Goal: Task Accomplishment & Management: Manage account settings

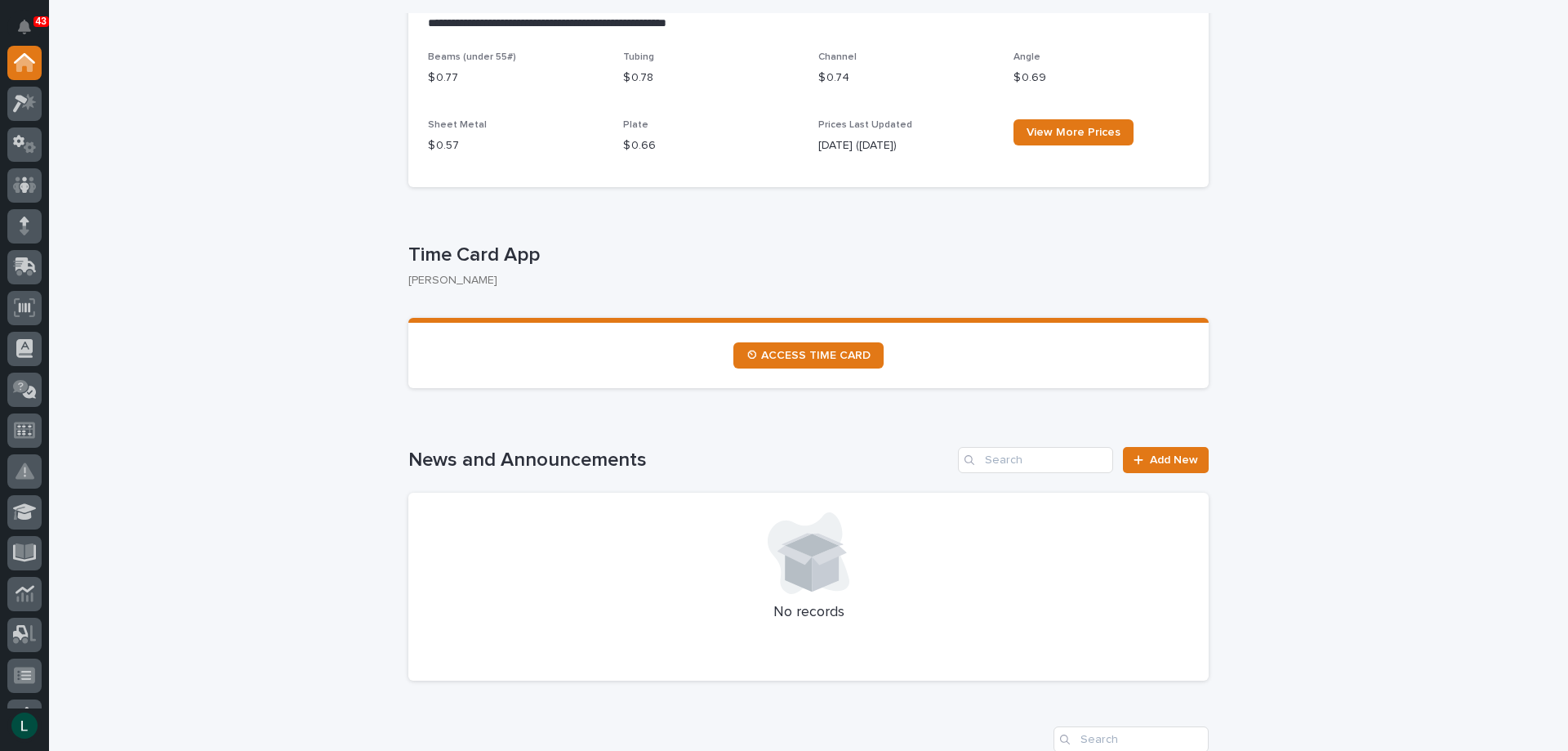
scroll to position [408, 0]
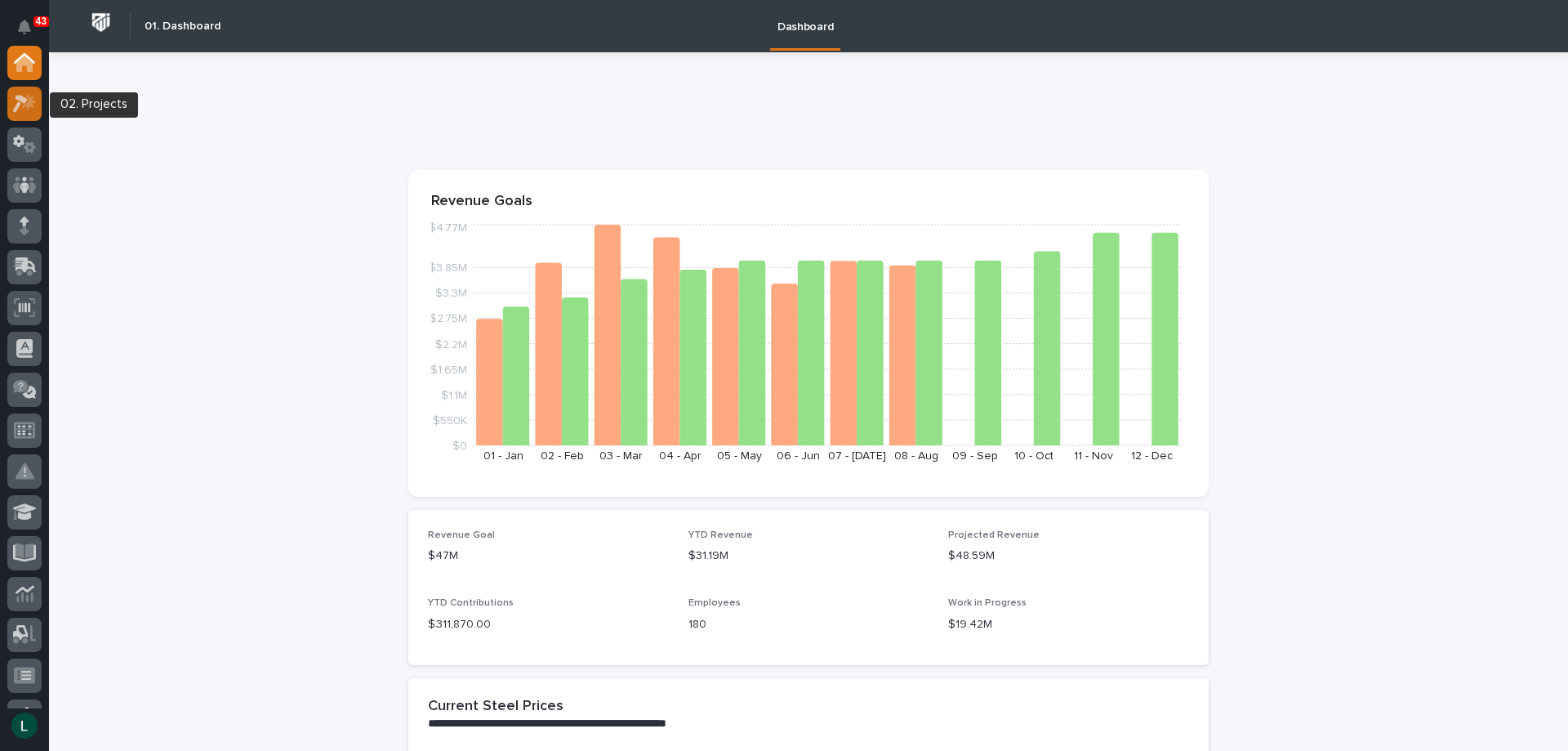
click at [23, 103] on icon at bounding box center [20, 103] width 15 height 18
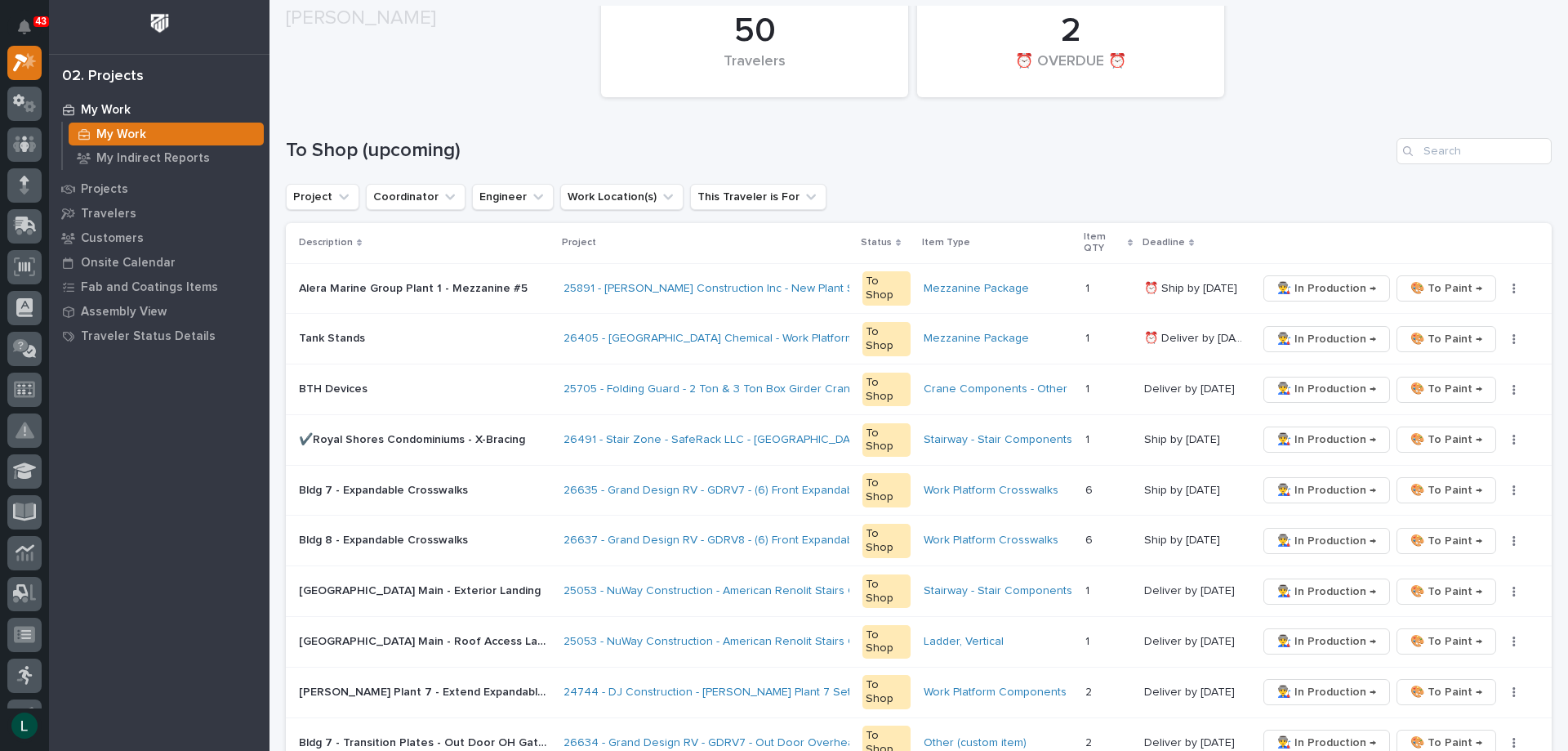
scroll to position [245, 0]
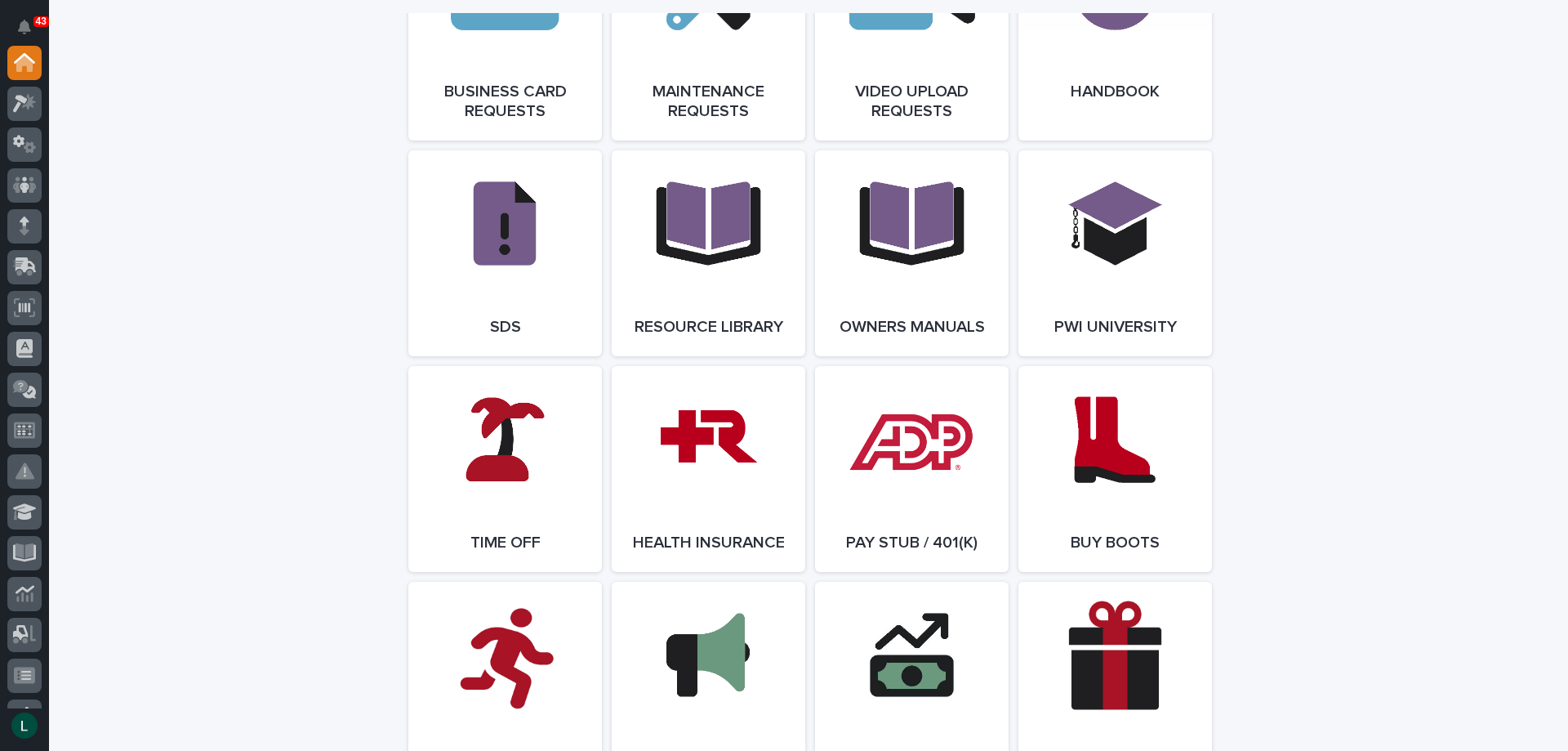
scroll to position [2696, 0]
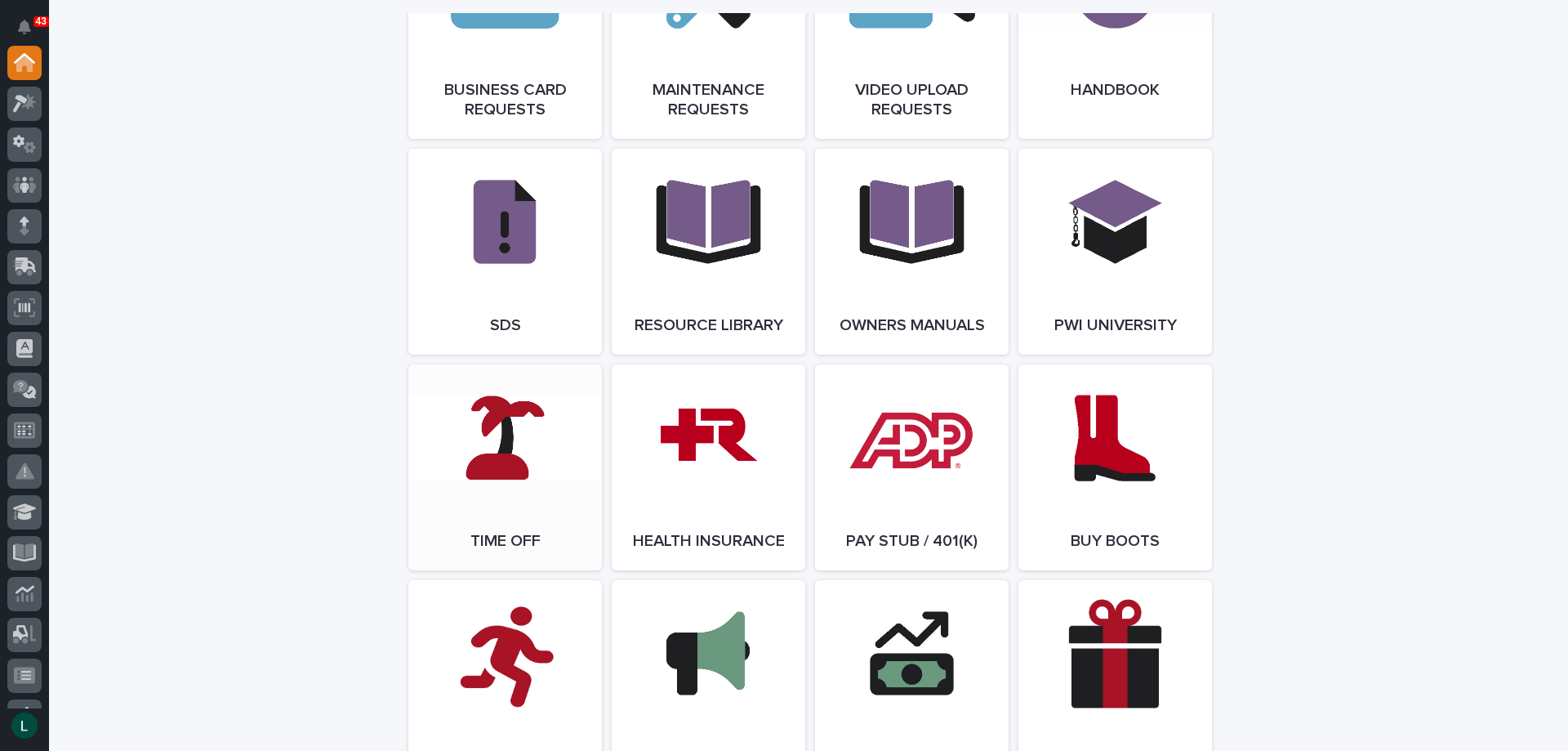
click at [498, 465] on link "Open Link" at bounding box center [505, 467] width 194 height 206
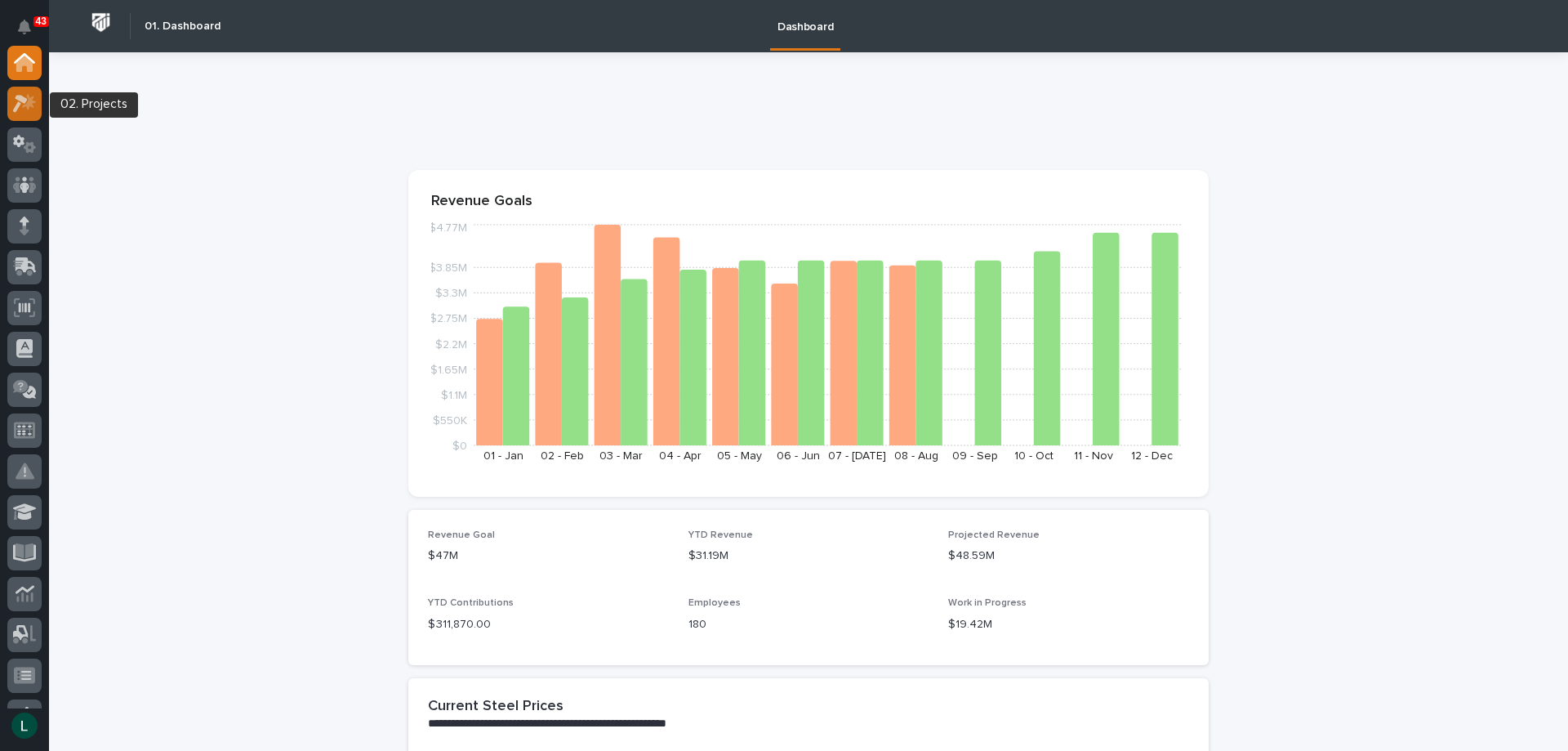
click at [24, 96] on icon at bounding box center [25, 103] width 24 height 18
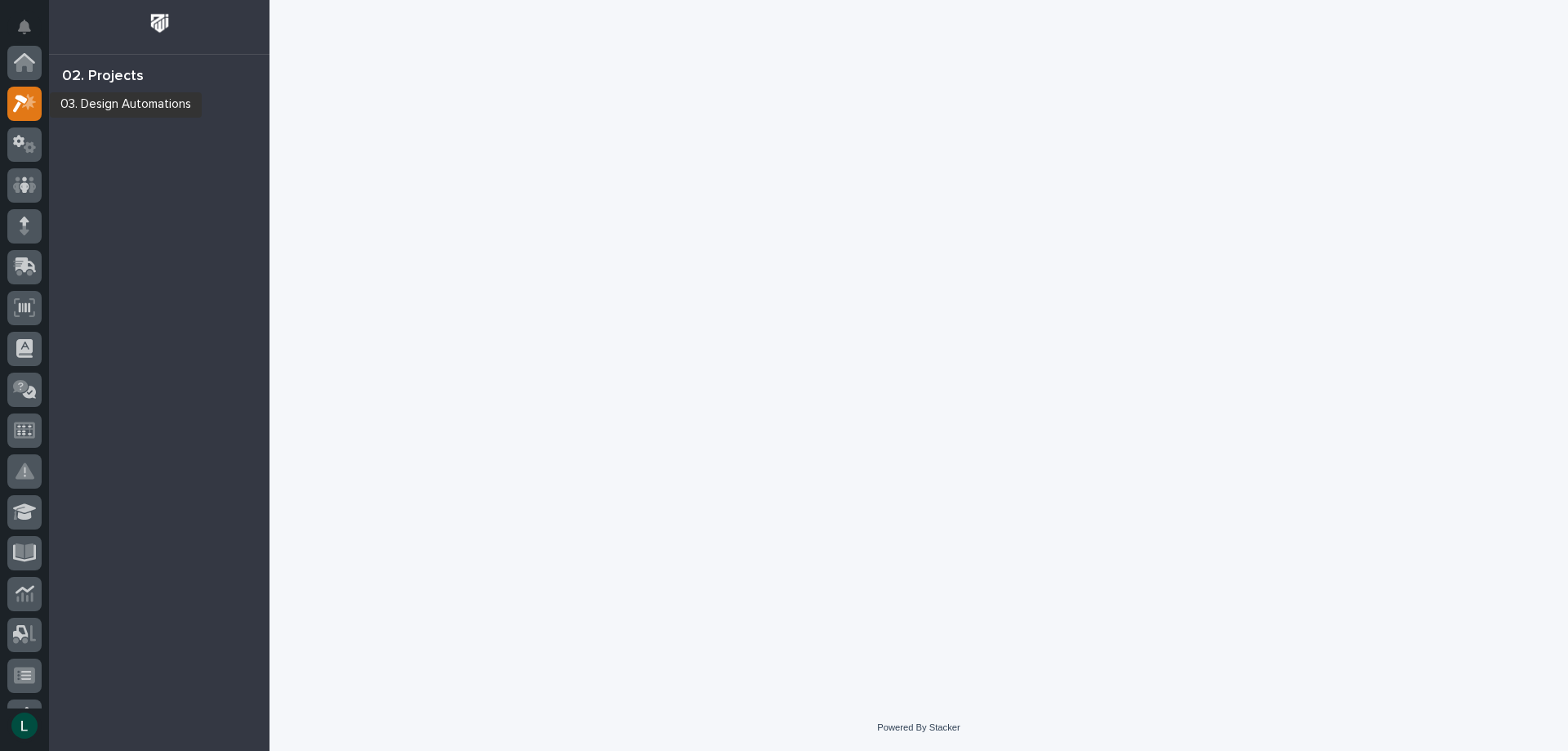
scroll to position [41, 0]
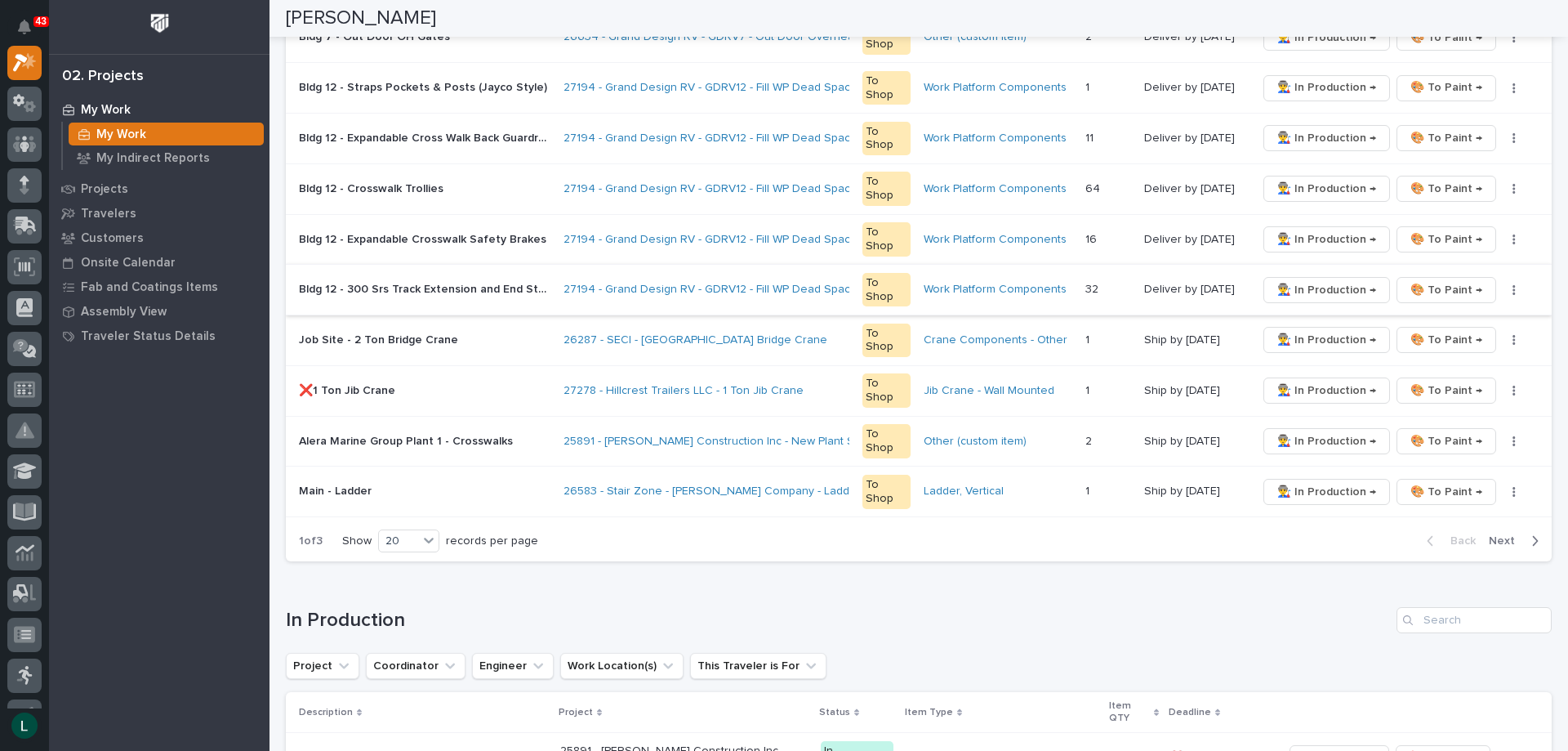
scroll to position [981, 0]
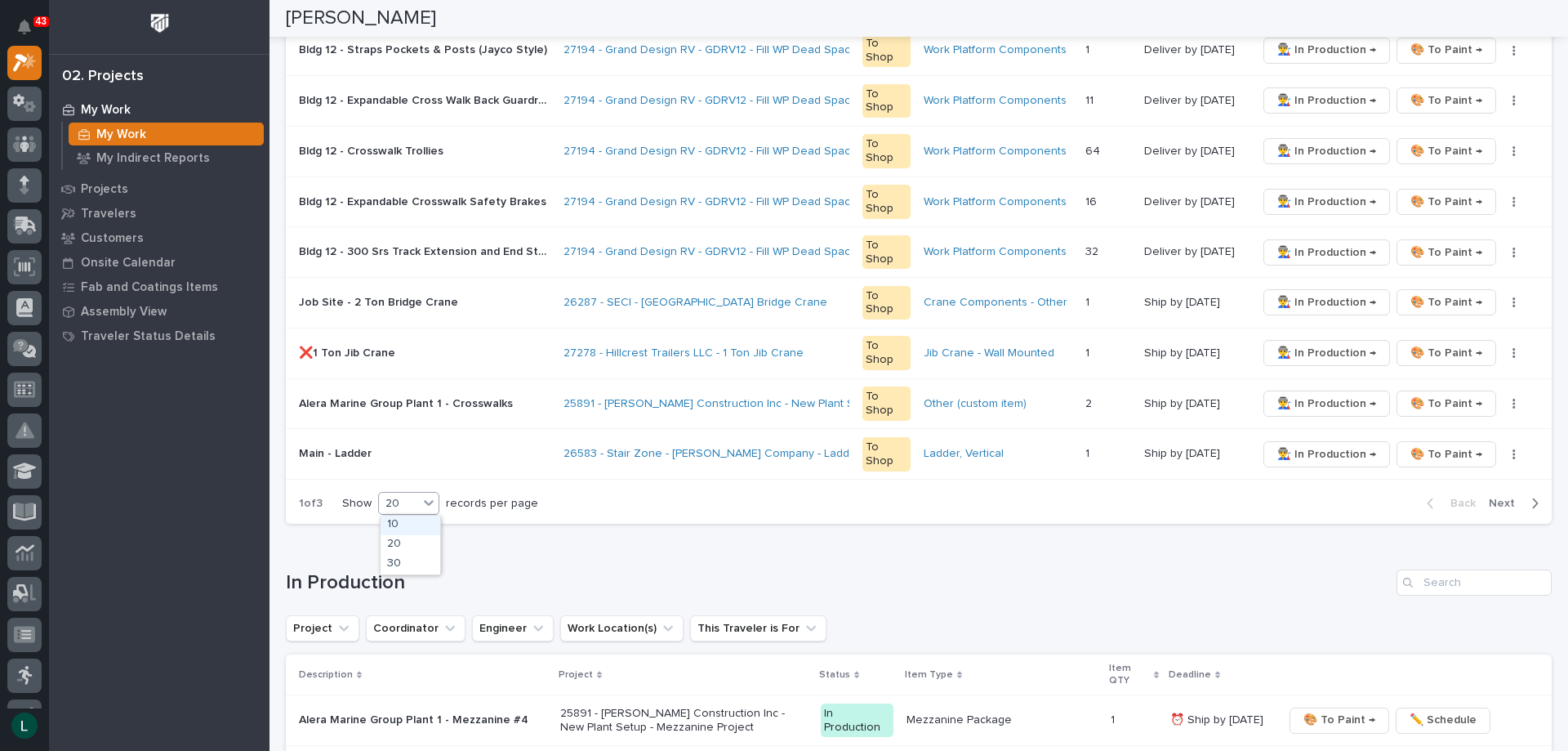
click at [413, 502] on div "20" at bounding box center [399, 504] width 39 height 18
click at [403, 563] on div "30" at bounding box center [411, 564] width 60 height 19
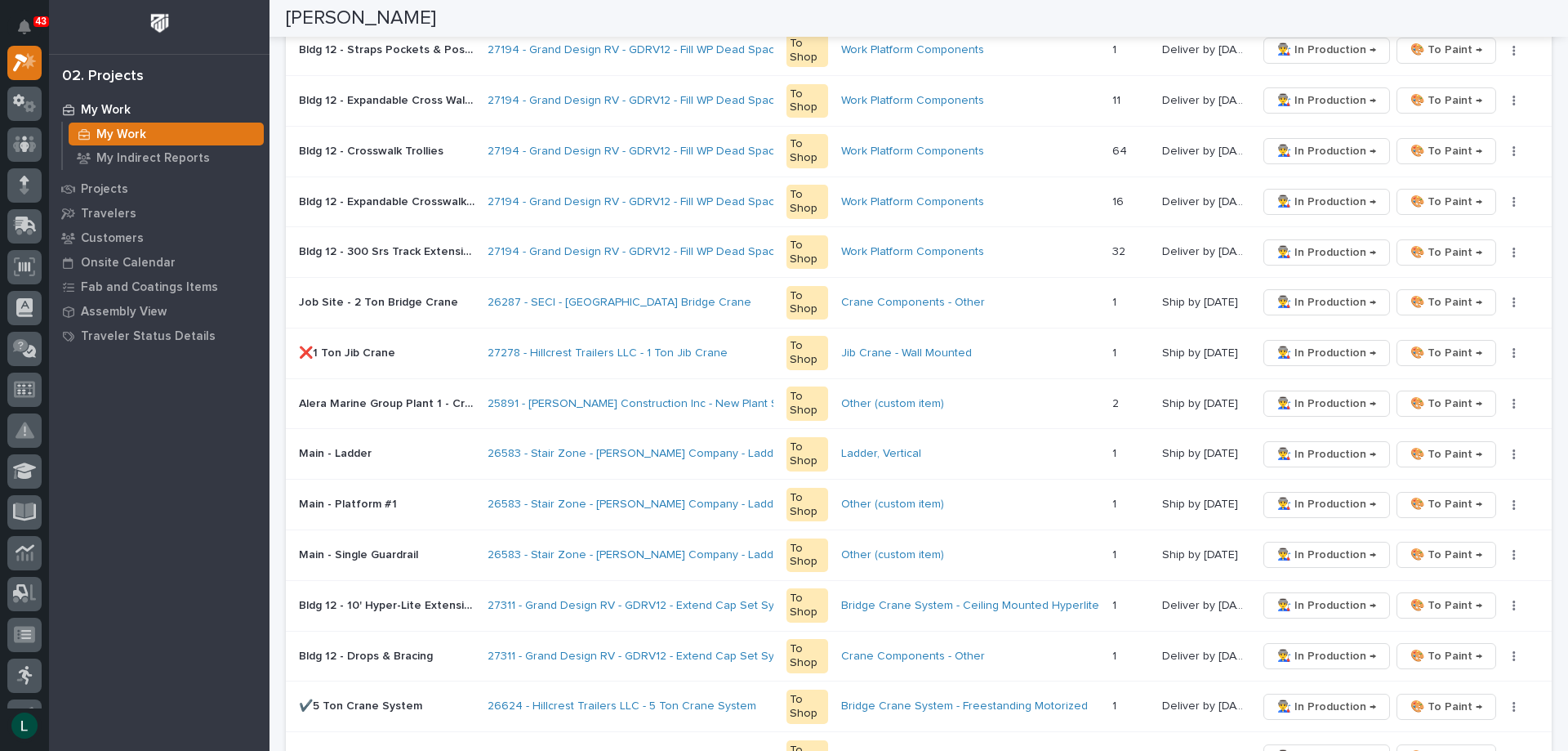
scroll to position [1233, 0]
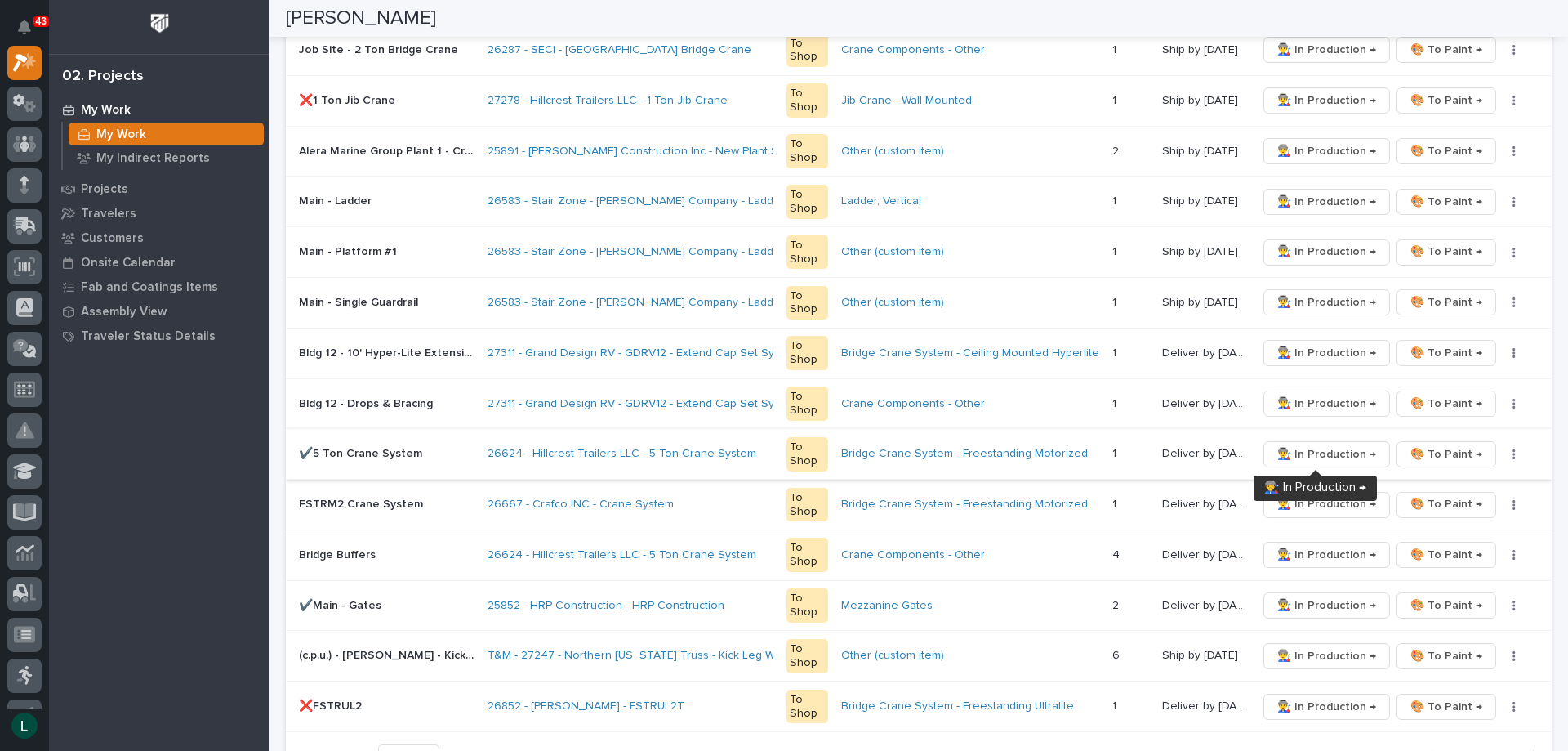
click at [1320, 451] on span "👨‍🏭 In Production →" at bounding box center [1326, 454] width 99 height 19
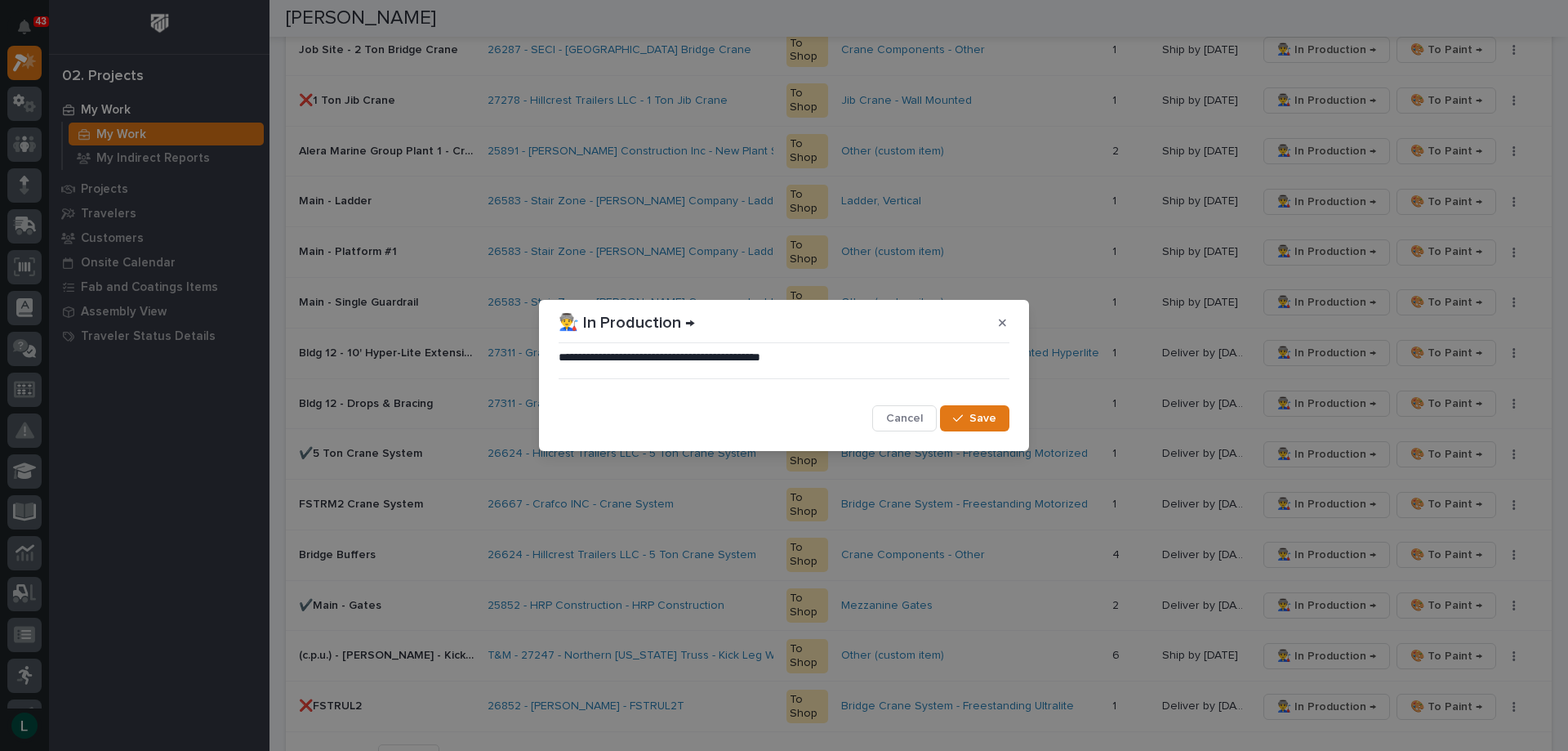
click at [989, 419] on span "Save" at bounding box center [983, 418] width 27 height 15
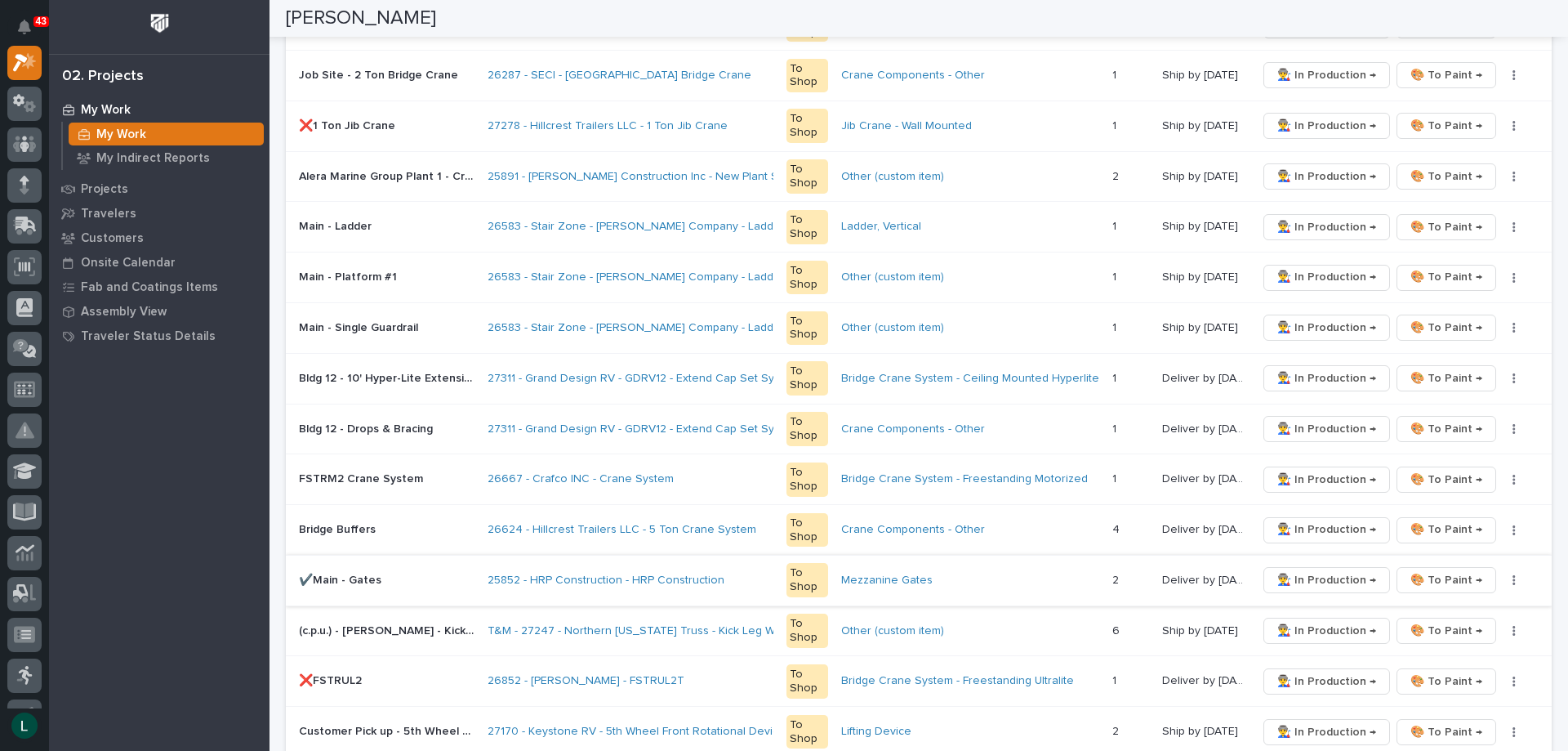
scroll to position [1258, 0]
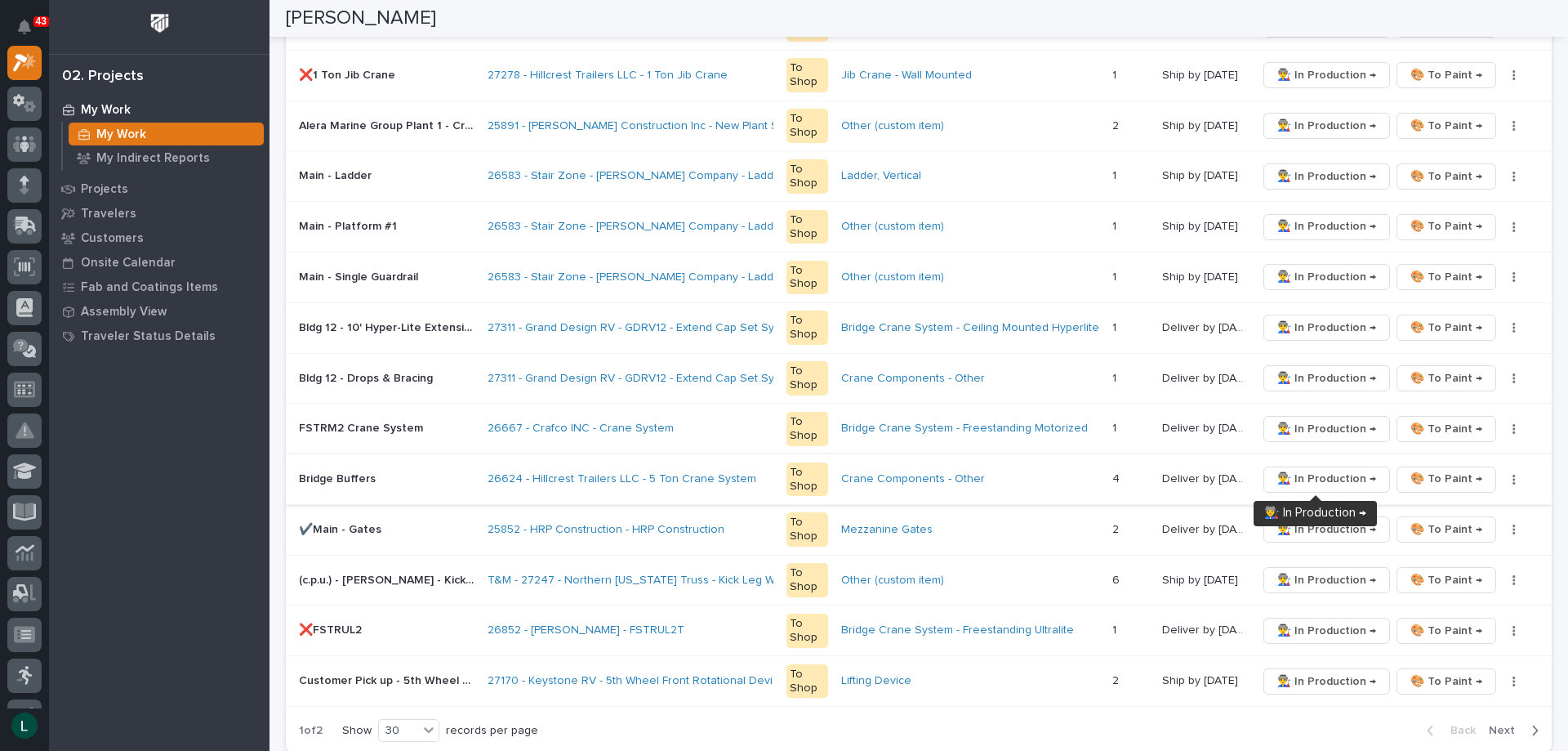
click at [1316, 477] on span "👨‍🏭 In Production →" at bounding box center [1326, 478] width 99 height 19
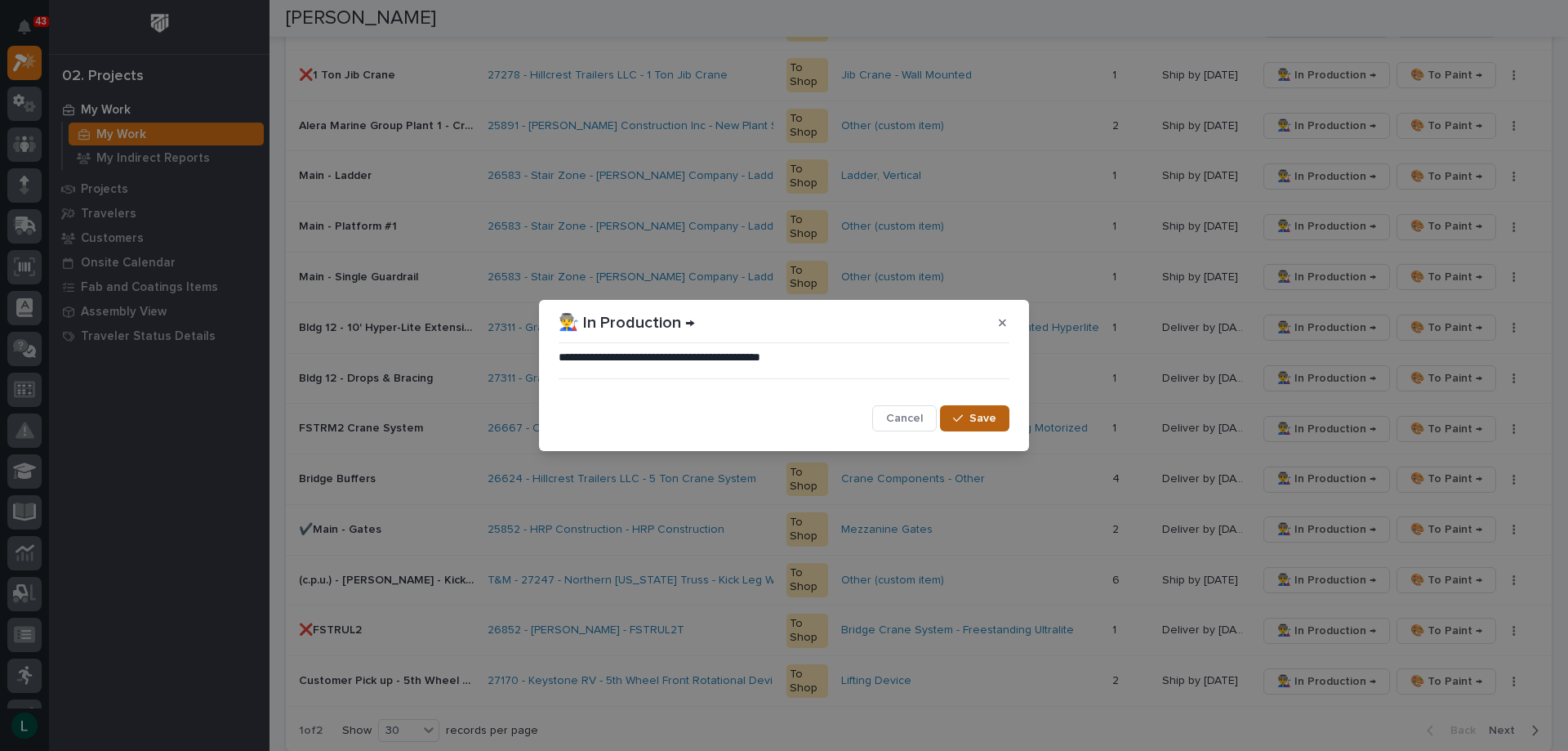
click at [1000, 414] on button "Save" at bounding box center [974, 419] width 69 height 26
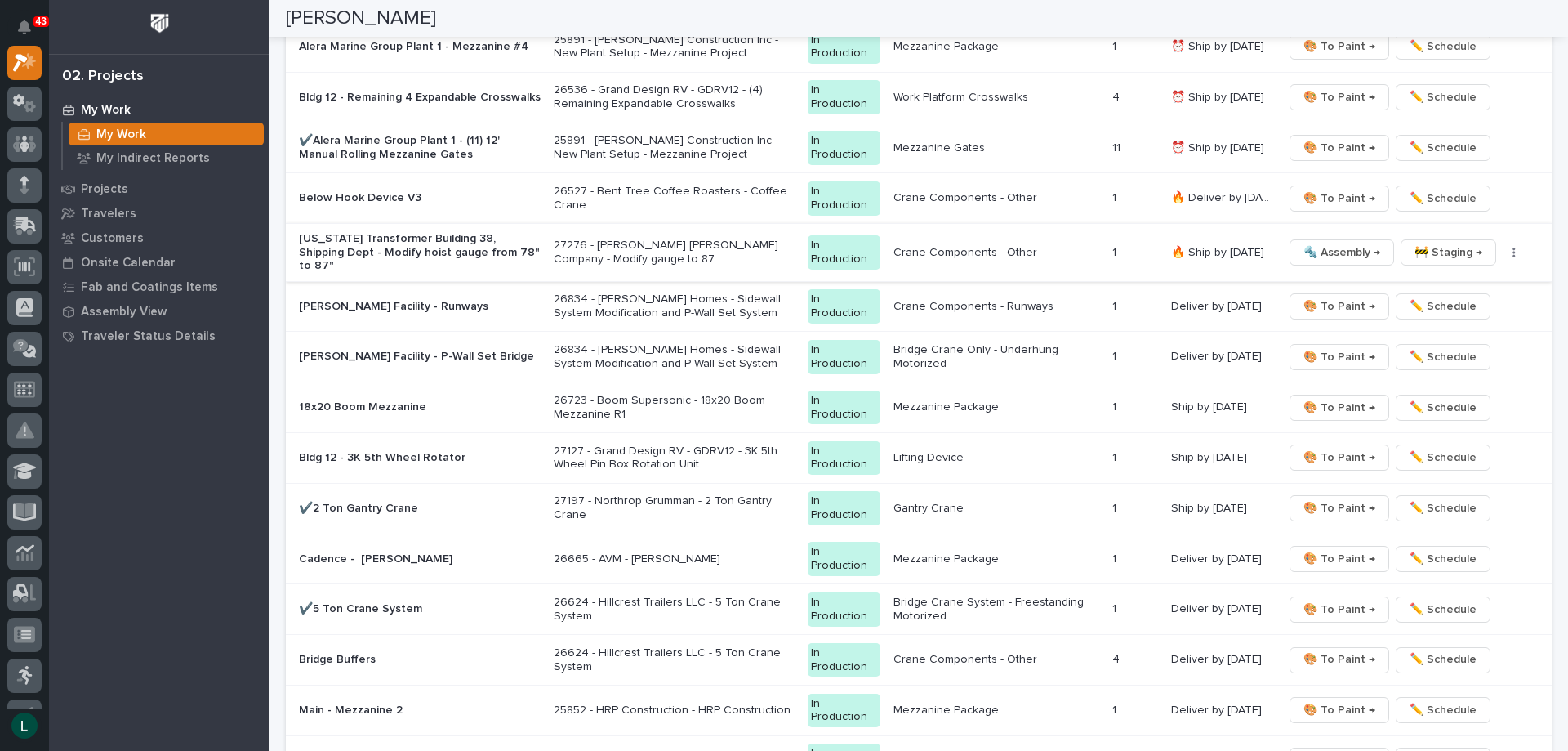
scroll to position [2101, 0]
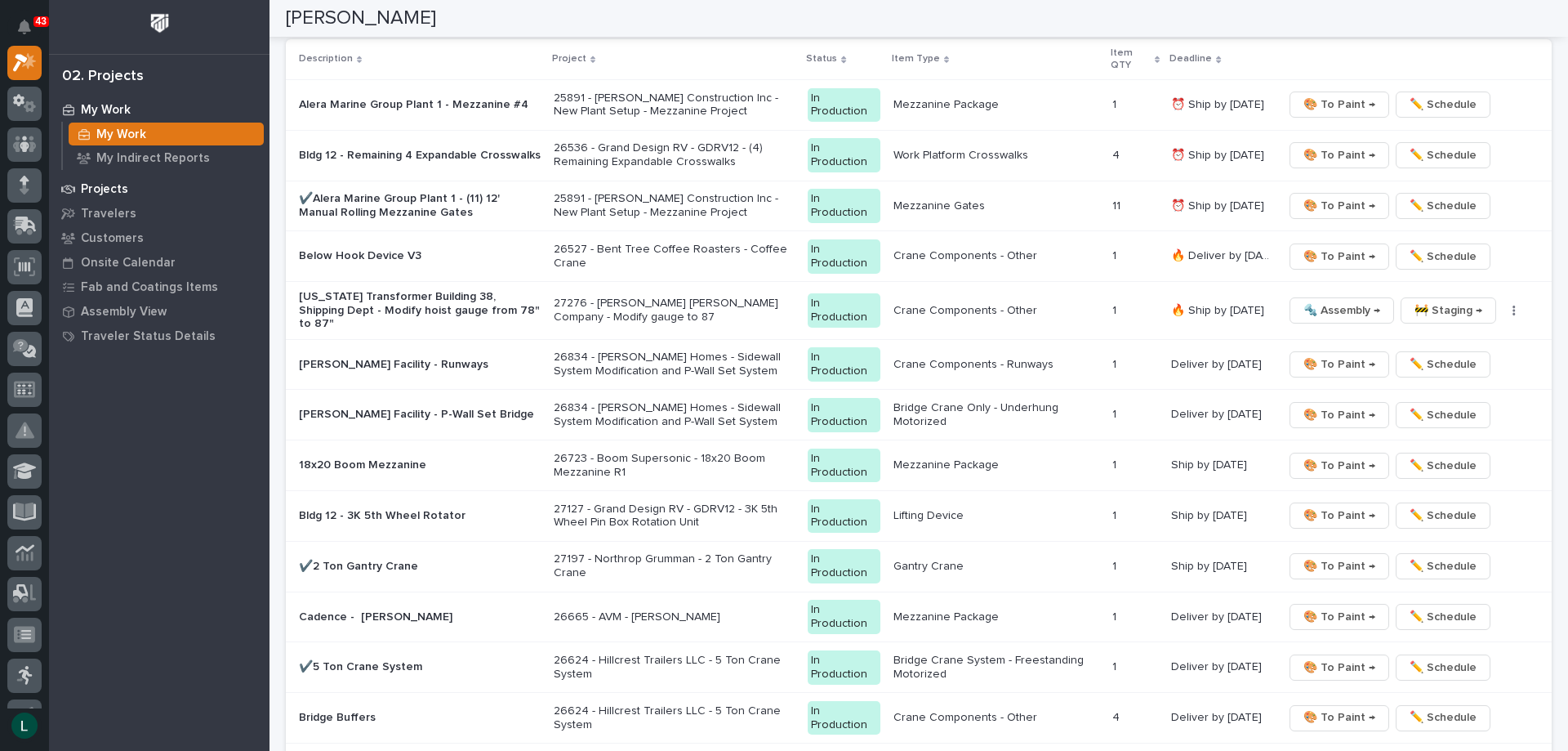
click at [92, 184] on p "Projects" at bounding box center [104, 189] width 47 height 15
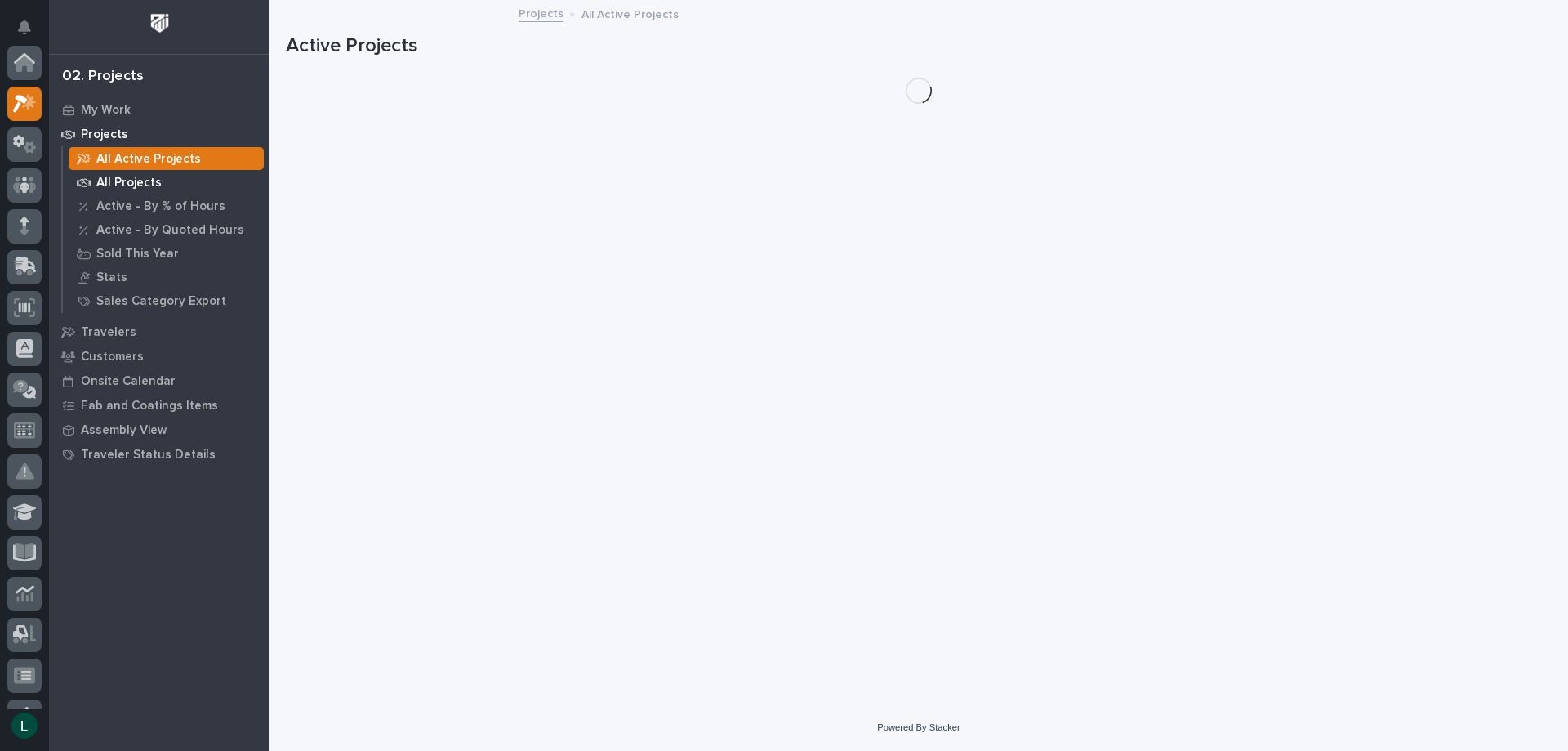
scroll to position [41, 0]
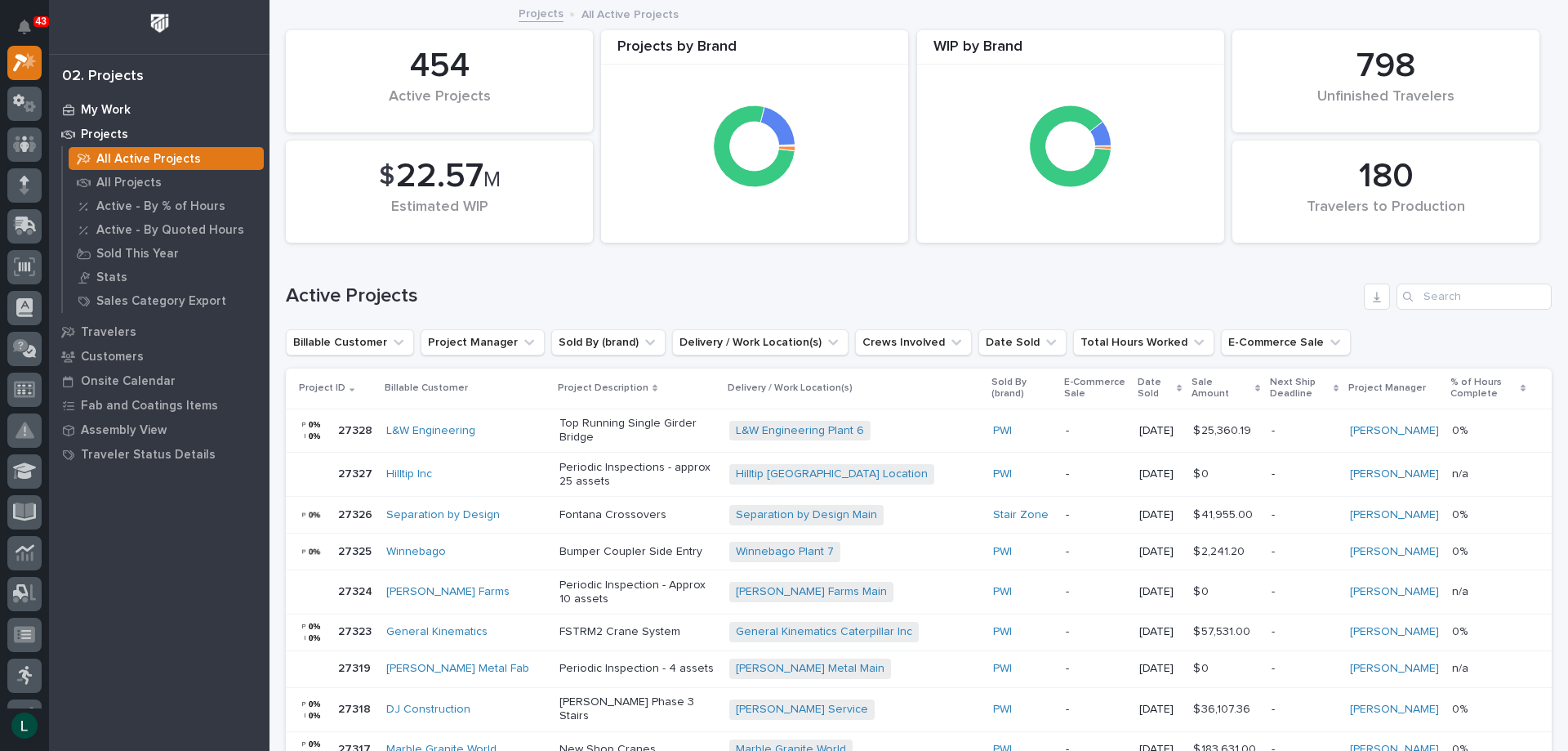
click at [109, 109] on p "My Work" at bounding box center [105, 110] width 50 height 15
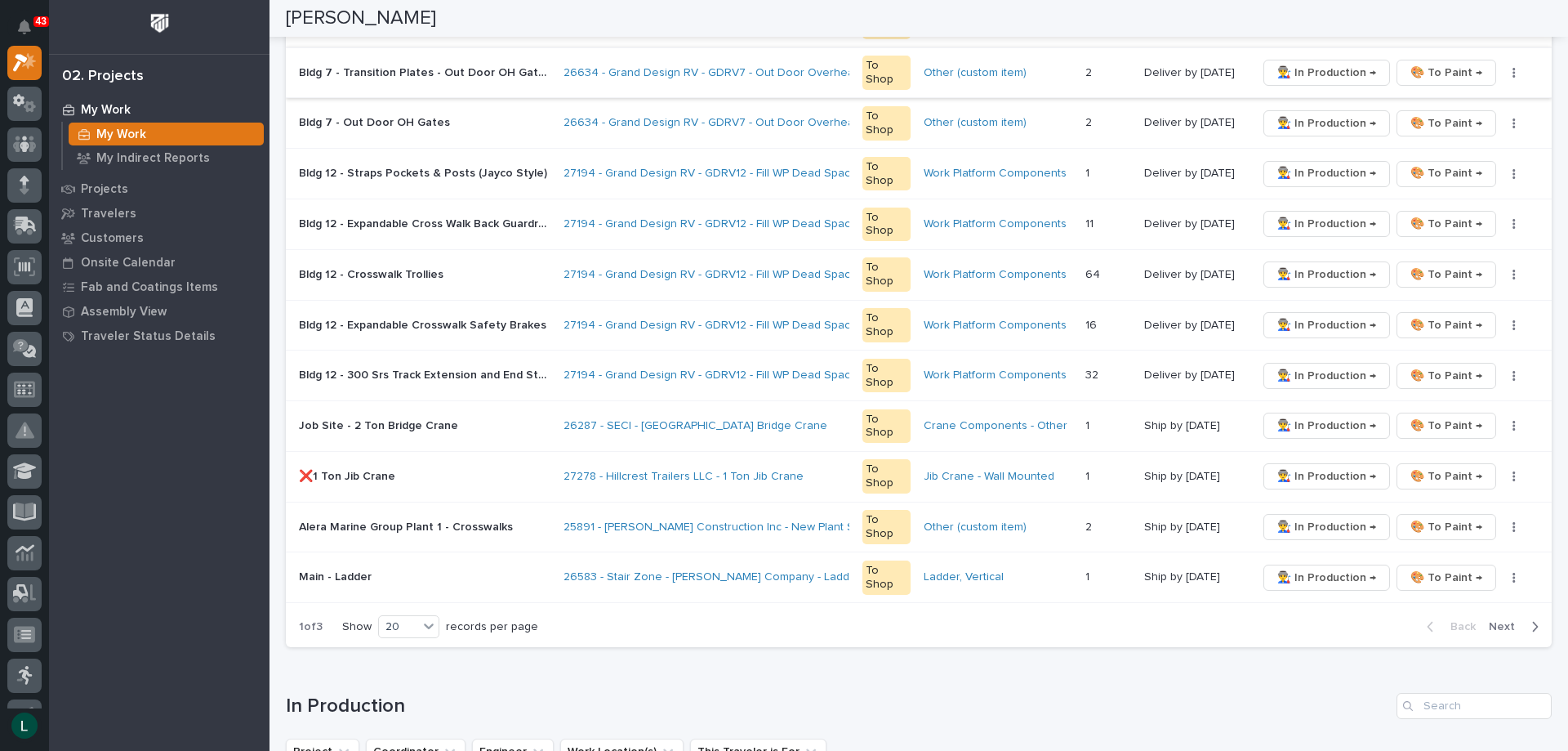
scroll to position [981, 0]
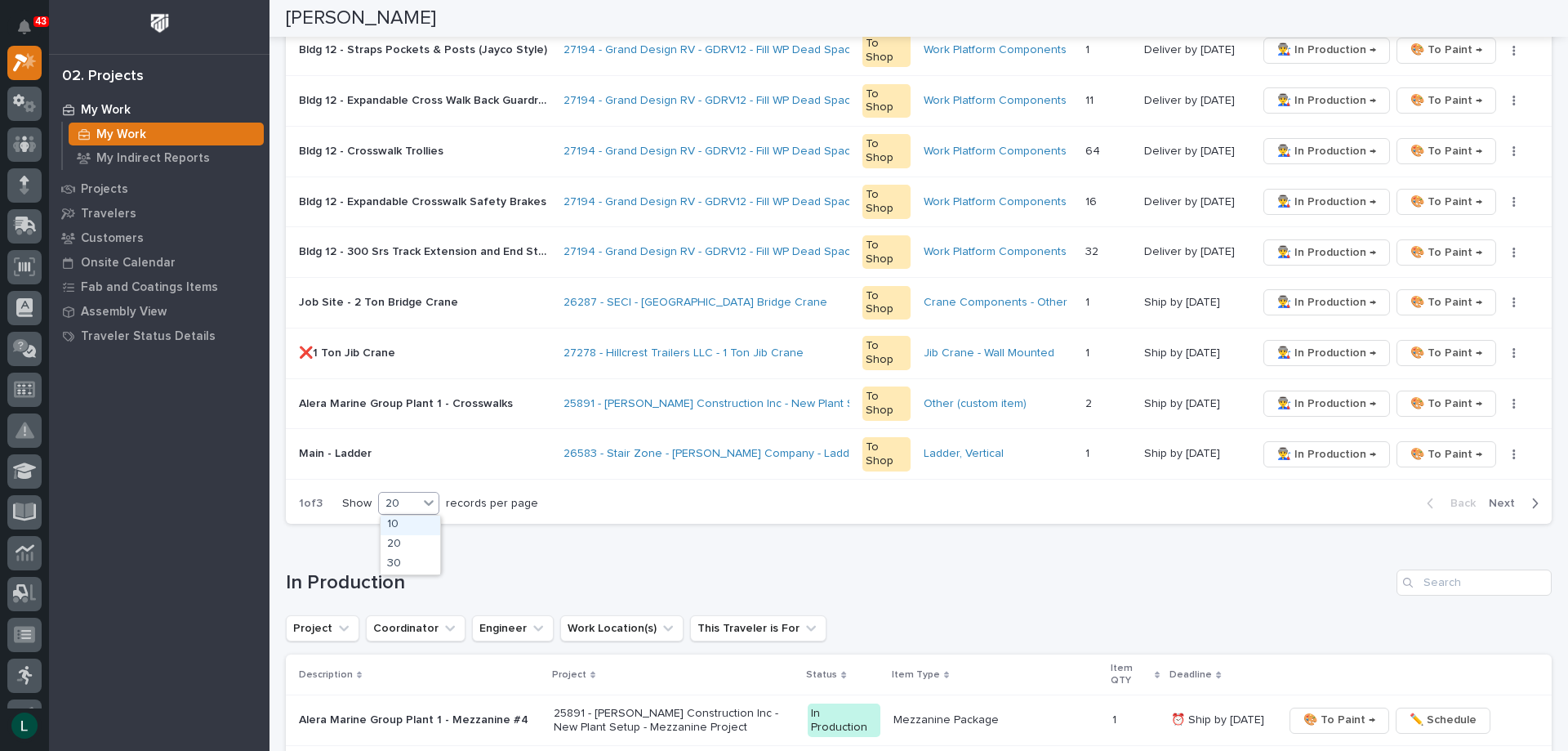
click at [413, 502] on div "20" at bounding box center [399, 504] width 39 height 18
click at [416, 562] on div "30" at bounding box center [411, 564] width 60 height 19
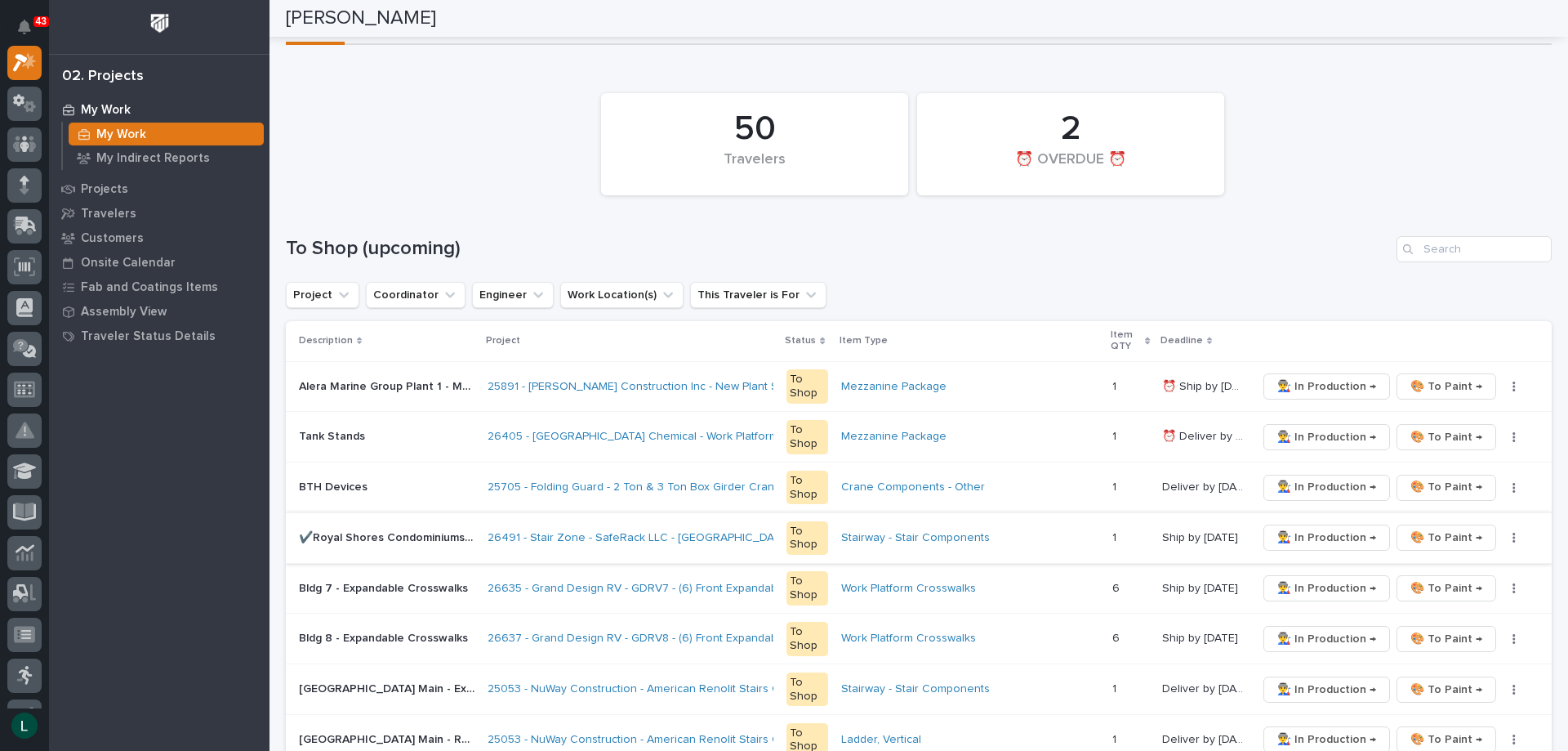
scroll to position [81, 0]
